Goal: Information Seeking & Learning: Find specific fact

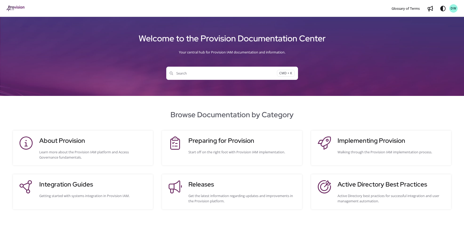
click at [191, 76] on button "Search CMD + K" at bounding box center [232, 73] width 132 height 13
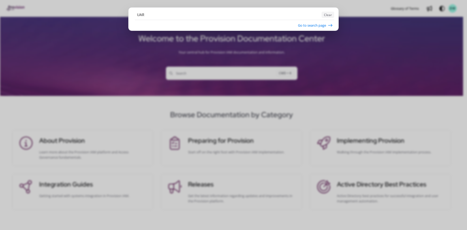
type input "UAR"
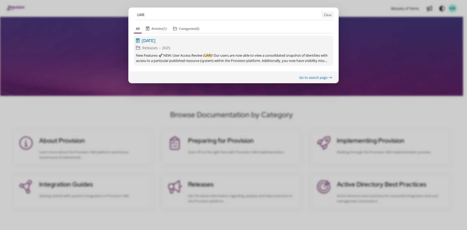
click at [151, 42] on span "[DATE]" at bounding box center [149, 40] width 14 height 6
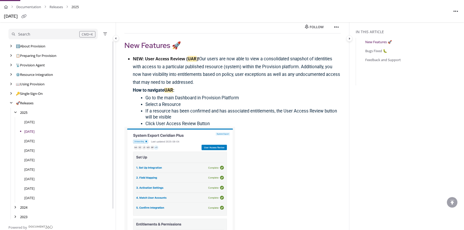
scroll to position [58, 0]
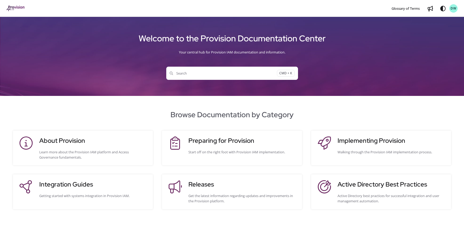
click at [211, 72] on span "Search" at bounding box center [223, 73] width 107 height 5
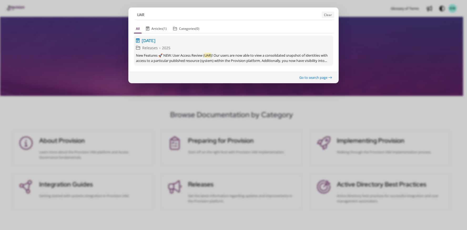
type input "UAR"
click at [153, 38] on span "[DATE]" at bounding box center [149, 40] width 14 height 6
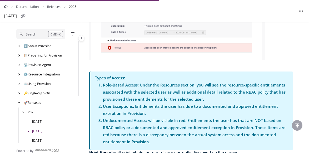
scroll to position [723, 0]
